Goal: Information Seeking & Learning: Get advice/opinions

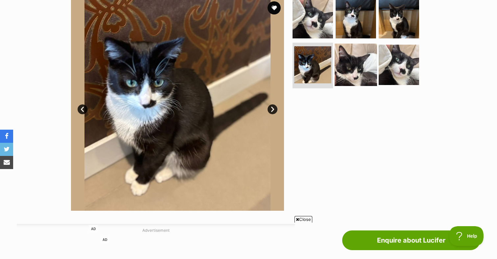
scroll to position [69, 0]
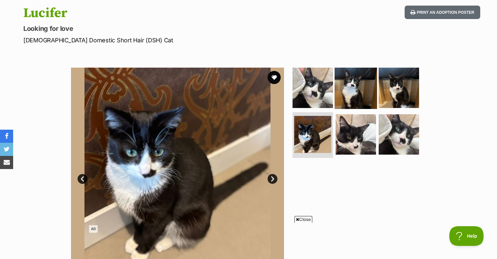
click at [352, 92] on img at bounding box center [356, 88] width 42 height 42
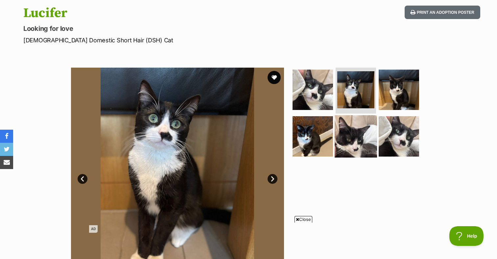
click at [363, 131] on img at bounding box center [356, 136] width 42 height 42
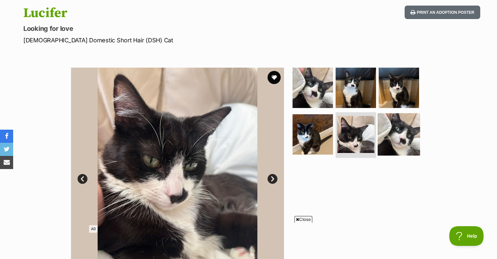
click at [413, 132] on img at bounding box center [399, 134] width 42 height 42
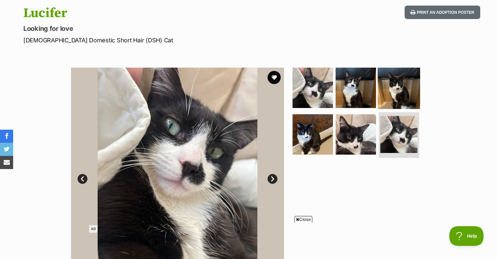
click at [409, 93] on img at bounding box center [399, 88] width 42 height 42
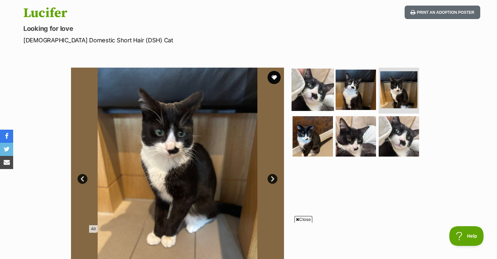
click at [331, 103] on img at bounding box center [313, 90] width 42 height 42
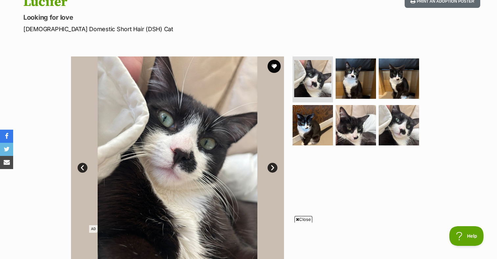
scroll to position [81, 0]
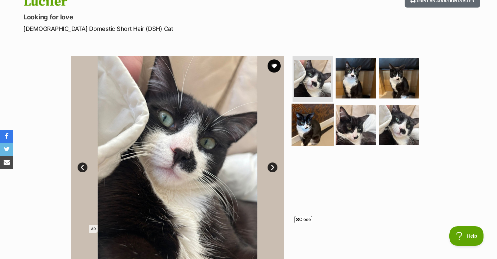
click at [311, 133] on img at bounding box center [313, 125] width 42 height 42
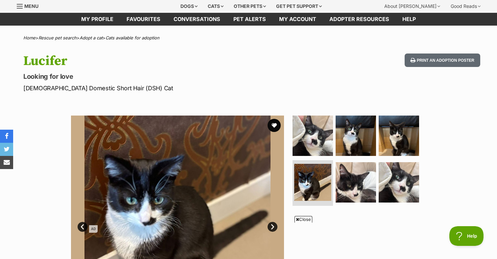
scroll to position [0, 0]
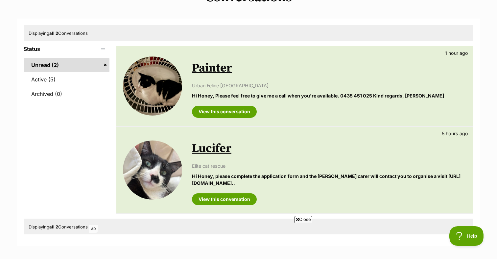
click at [217, 151] on link "Lucifer" at bounding box center [211, 148] width 39 height 15
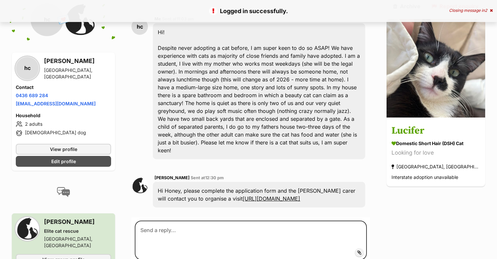
scroll to position [160, 0]
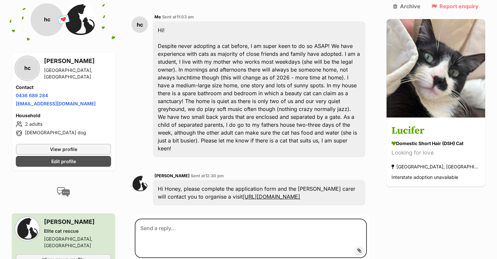
click at [222, 180] on div "Hi Honey, please complete the application form and the foster carer will contac…" at bounding box center [259, 193] width 212 height 26
click at [243, 194] on link "https://docs.google.com/forms/d/e/1FAIpQLSd-tMFdWae3yEqNdX2cYbcqWdrMuglEXMTWqo1…" at bounding box center [272, 197] width 58 height 7
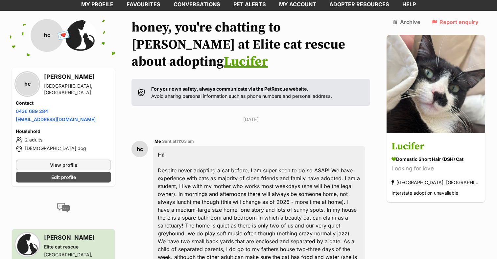
scroll to position [0, 0]
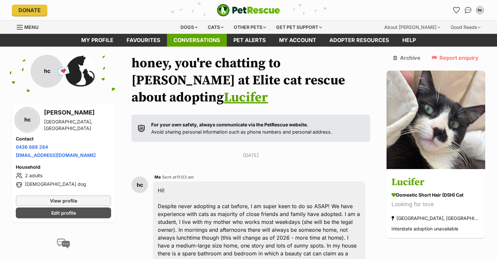
click at [192, 40] on link "Conversations" at bounding box center [197, 40] width 60 height 13
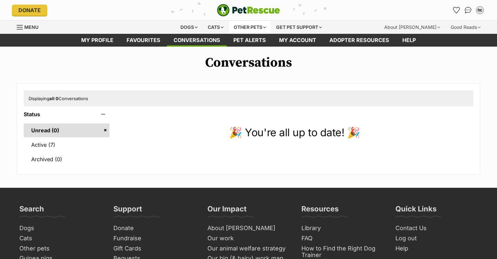
click at [240, 28] on div "Other pets" at bounding box center [249, 27] width 41 height 13
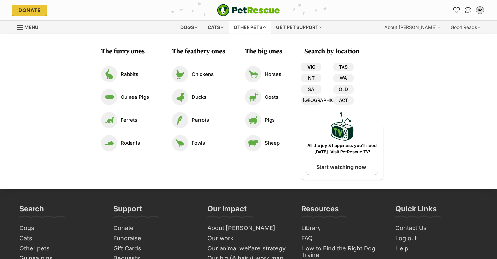
click at [310, 68] on link "VIC" at bounding box center [311, 67] width 20 height 9
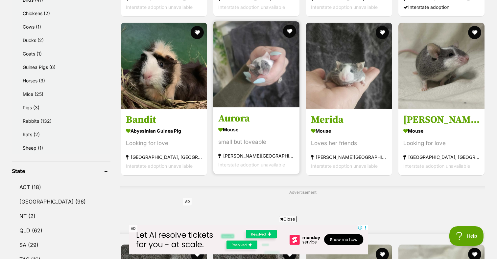
click at [254, 121] on h3 "Aurora" at bounding box center [256, 118] width 76 height 12
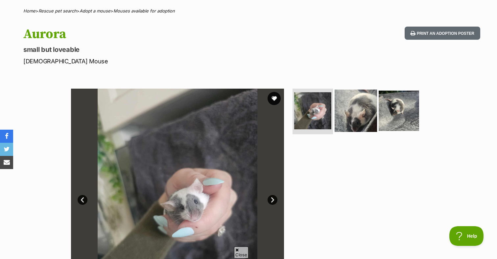
click at [360, 117] on img at bounding box center [356, 110] width 42 height 42
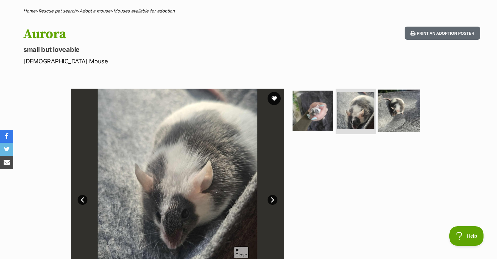
click at [401, 118] on img at bounding box center [399, 110] width 42 height 42
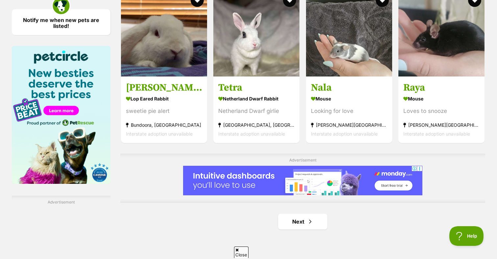
scroll to position [999, 0]
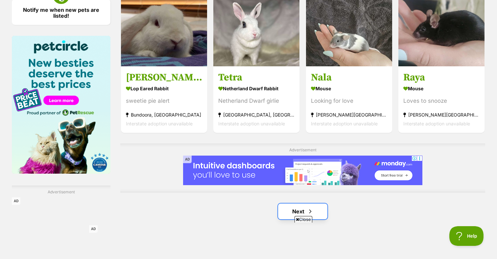
click at [321, 211] on link "Next" at bounding box center [302, 212] width 49 height 16
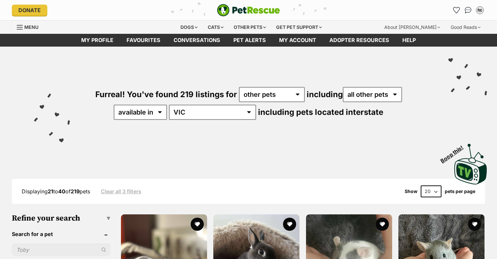
click at [426, 196] on select "20 40 60" at bounding box center [431, 192] width 21 height 12
select select "60"
click at [421, 186] on select "20 40 60" at bounding box center [431, 192] width 21 height 12
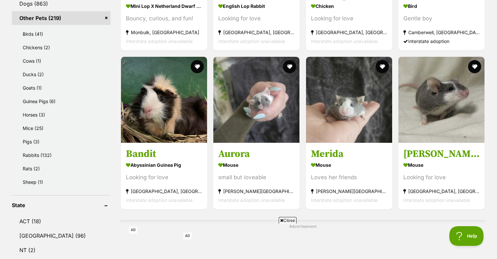
scroll to position [295, 0]
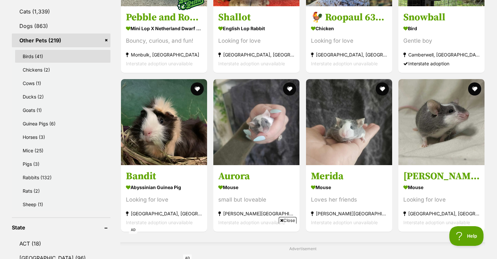
click at [63, 61] on link "Birds (41)" at bounding box center [62, 56] width 95 height 13
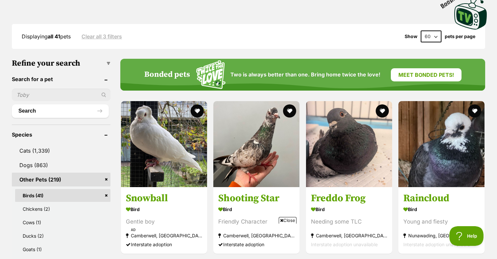
scroll to position [191, 0]
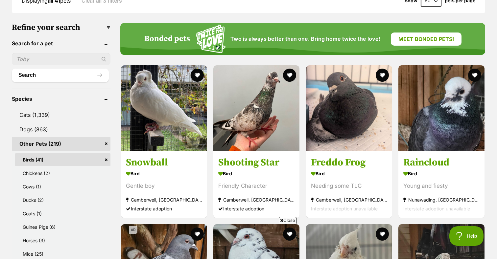
click at [106, 160] on link "Birds (41)" at bounding box center [62, 160] width 95 height 13
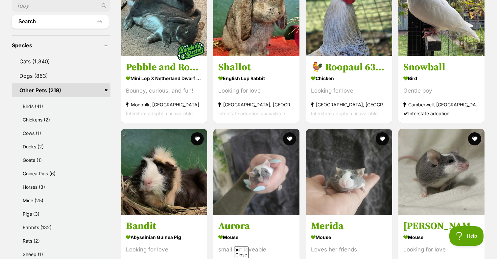
scroll to position [251, 0]
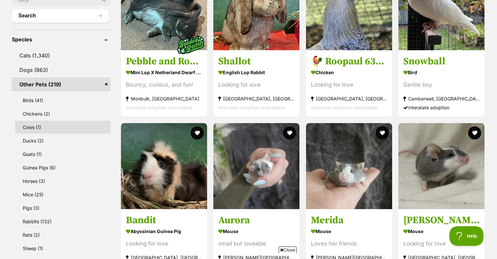
click at [81, 129] on link "Cows (1)" at bounding box center [62, 127] width 95 height 13
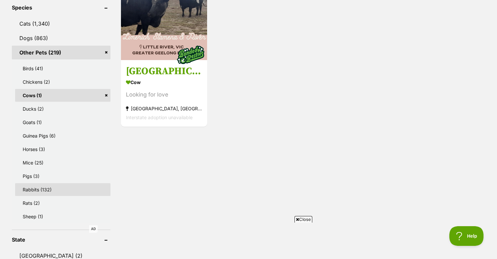
scroll to position [286, 0]
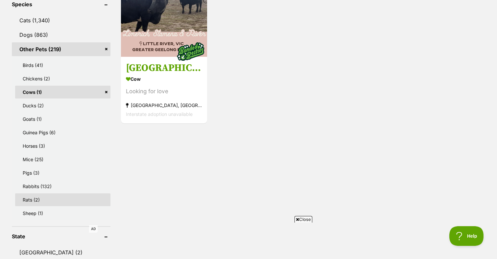
click at [49, 204] on link "Rats (2)" at bounding box center [62, 200] width 95 height 13
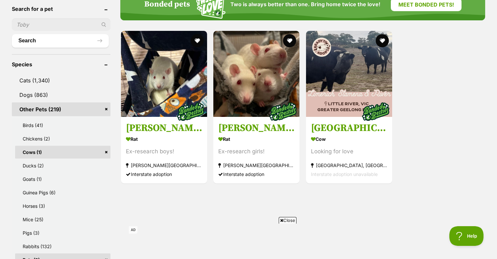
click at [107, 154] on link "Cows (1)" at bounding box center [62, 152] width 95 height 13
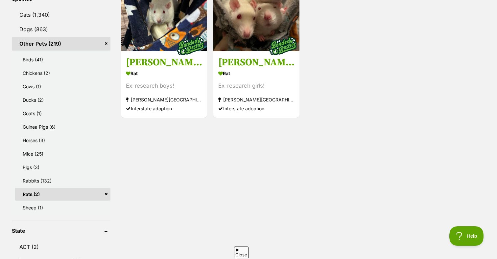
scroll to position [309, 0]
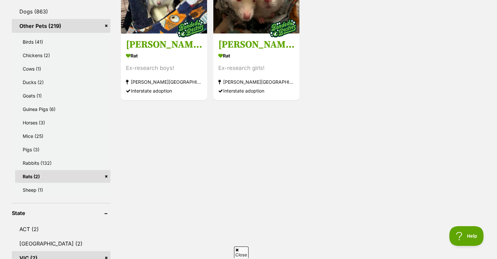
click at [107, 178] on link "Rats (2)" at bounding box center [62, 176] width 95 height 13
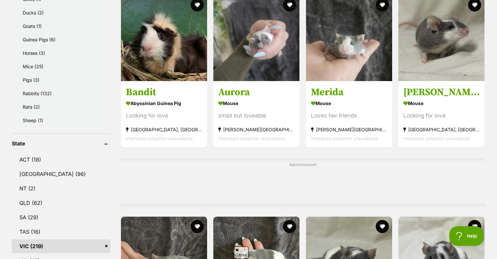
scroll to position [362, 0]
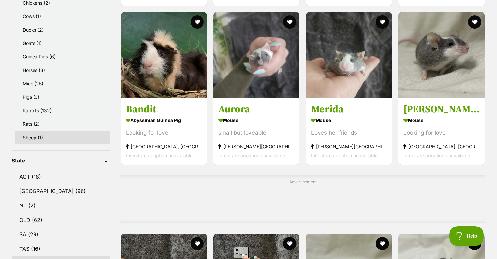
click at [74, 140] on link "Sheep (1)" at bounding box center [62, 137] width 95 height 13
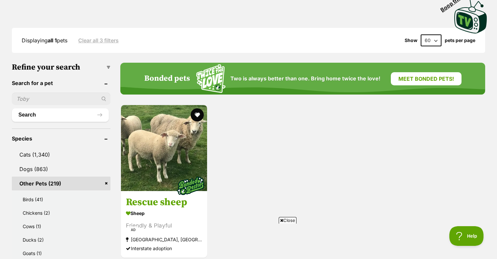
scroll to position [177, 0]
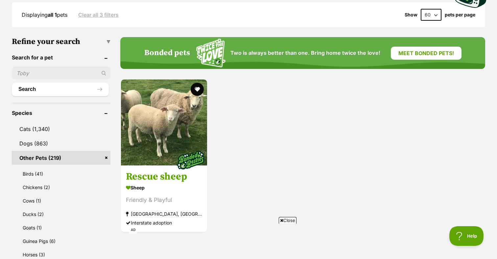
click at [108, 157] on link "Other Pets (219)" at bounding box center [61, 158] width 99 height 14
click at [106, 158] on link "Other Pets (219)" at bounding box center [61, 158] width 99 height 14
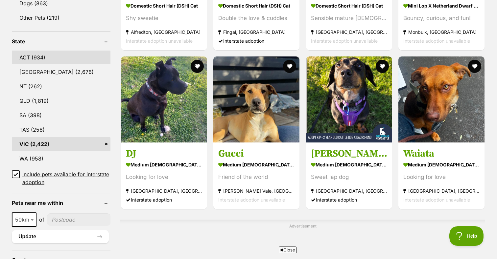
scroll to position [417, 0]
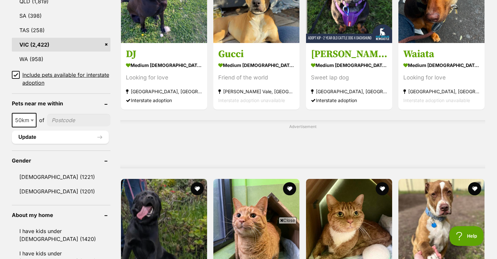
click at [73, 118] on input"] "postcode" at bounding box center [78, 120] width 63 height 12
click at [31, 122] on span at bounding box center [33, 120] width 7 height 14
select select "10"
click at [68, 120] on input"] "postcode" at bounding box center [78, 120] width 64 height 12
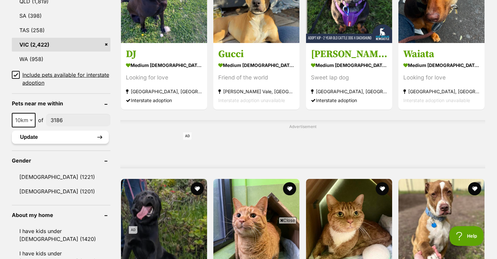
type input"] "3186"
click at [71, 135] on button "Update" at bounding box center [60, 137] width 97 height 13
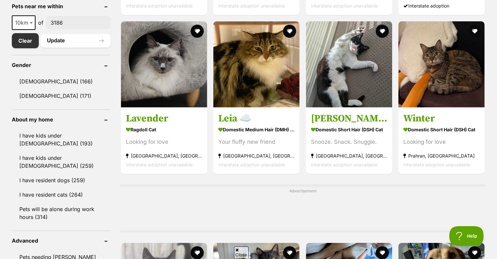
scroll to position [354, 0]
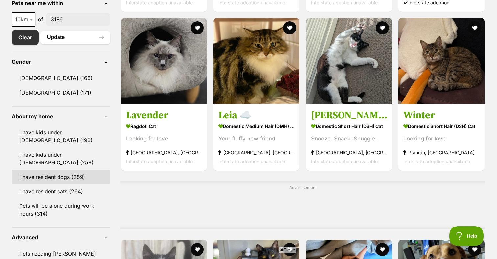
click at [66, 175] on link "I have resident dogs (259)" at bounding box center [61, 177] width 99 height 14
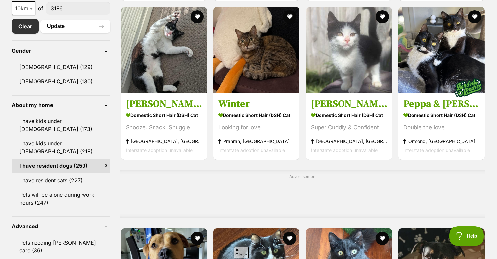
scroll to position [372, 0]
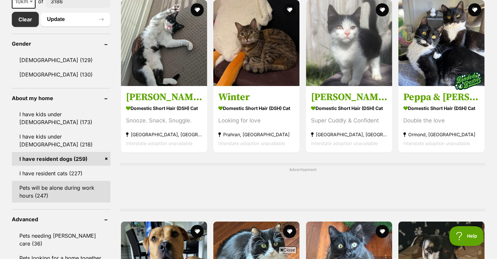
click at [71, 193] on link "Pets will be alone during work hours (247)" at bounding box center [61, 192] width 99 height 22
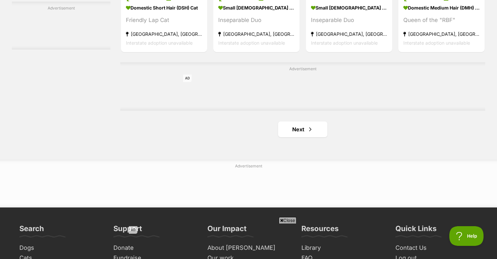
scroll to position [1083, 0]
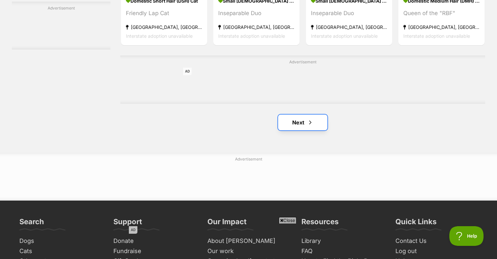
click at [309, 124] on span "Next page" at bounding box center [310, 123] width 7 height 8
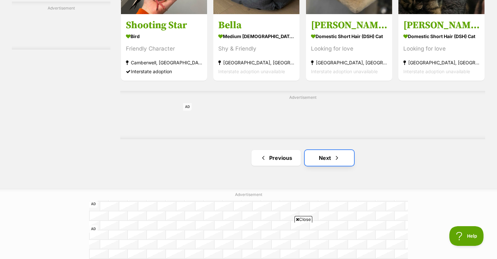
click at [341, 162] on link "Next" at bounding box center [329, 158] width 49 height 16
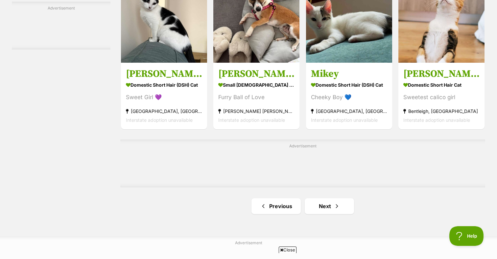
scroll to position [1065, 0]
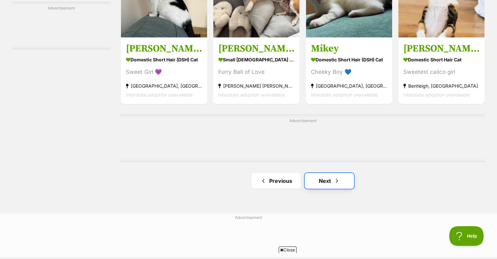
click at [326, 179] on link "Next" at bounding box center [329, 181] width 49 height 16
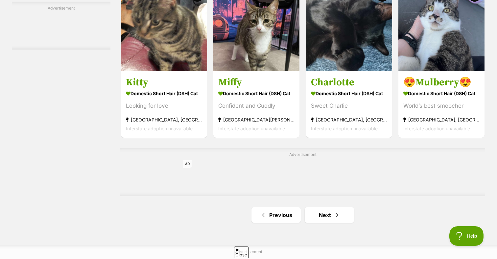
scroll to position [1077, 0]
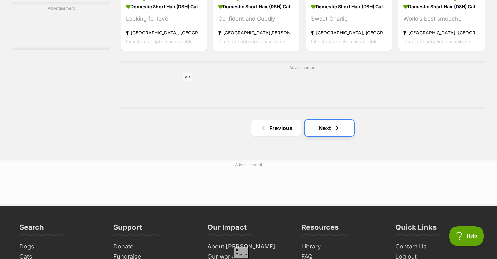
click at [337, 129] on span "Next page" at bounding box center [337, 128] width 7 height 8
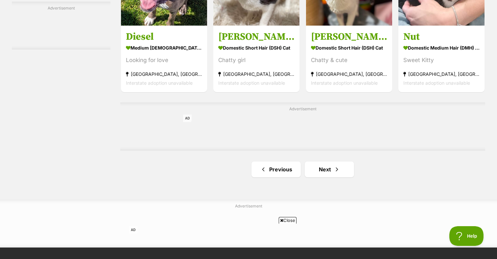
scroll to position [1036, 0]
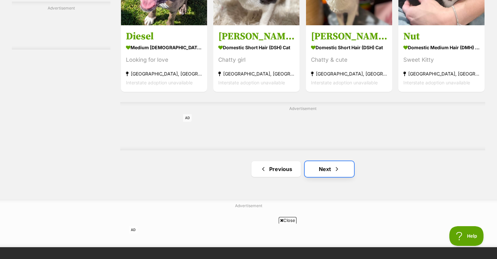
click at [345, 173] on link "Next" at bounding box center [329, 169] width 49 height 16
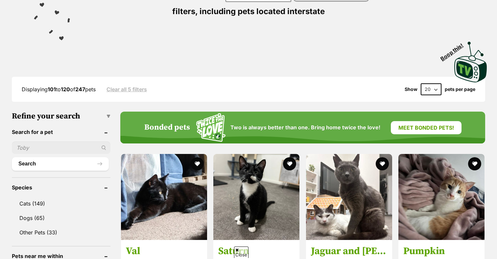
scroll to position [104, 0]
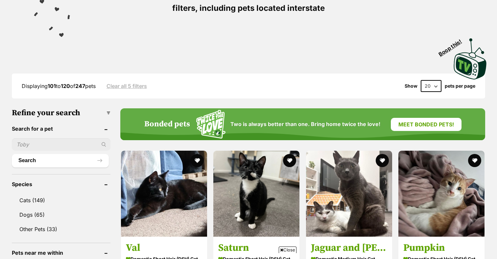
click at [466, 66] on img at bounding box center [471, 58] width 36 height 43
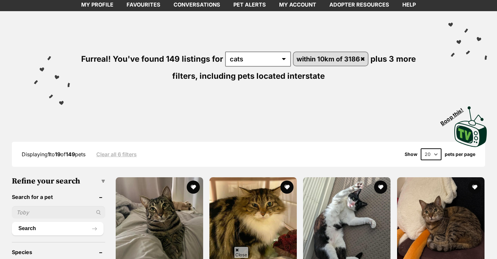
scroll to position [36, 0]
click at [431, 154] on select "20 40 60" at bounding box center [431, 155] width 21 height 12
select select "60"
click at [421, 149] on select "20 40 60" at bounding box center [431, 155] width 21 height 12
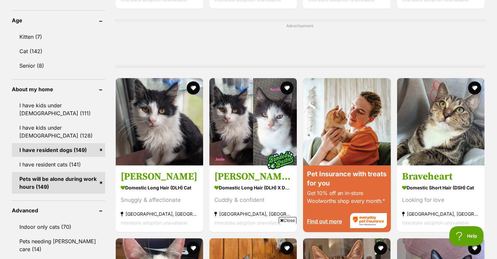
scroll to position [521, 0]
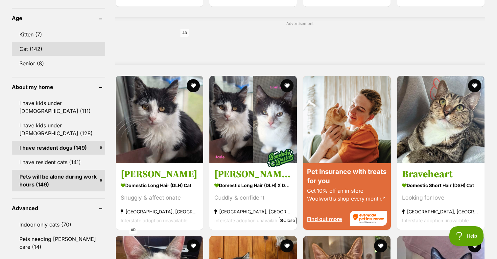
click at [46, 49] on link "Cat (142)" at bounding box center [58, 49] width 93 height 14
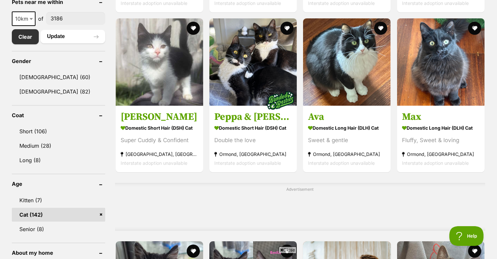
scroll to position [395, 0]
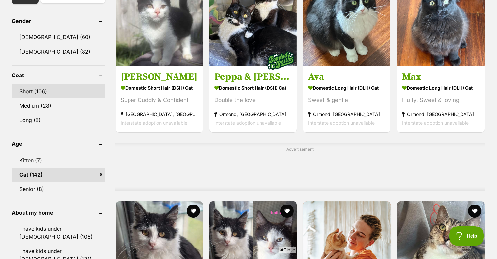
click at [43, 90] on link "Short (106)" at bounding box center [58, 91] width 93 height 14
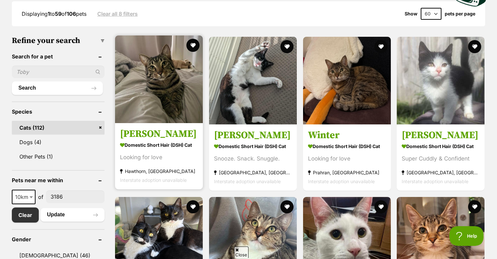
scroll to position [36, 0]
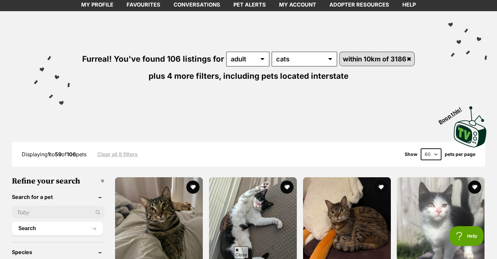
click at [462, 135] on img at bounding box center [471, 126] width 36 height 43
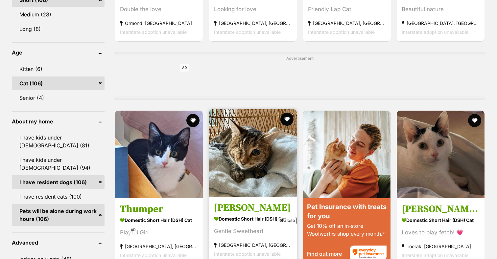
scroll to position [487, 0]
